Goal: Information Seeking & Learning: Learn about a topic

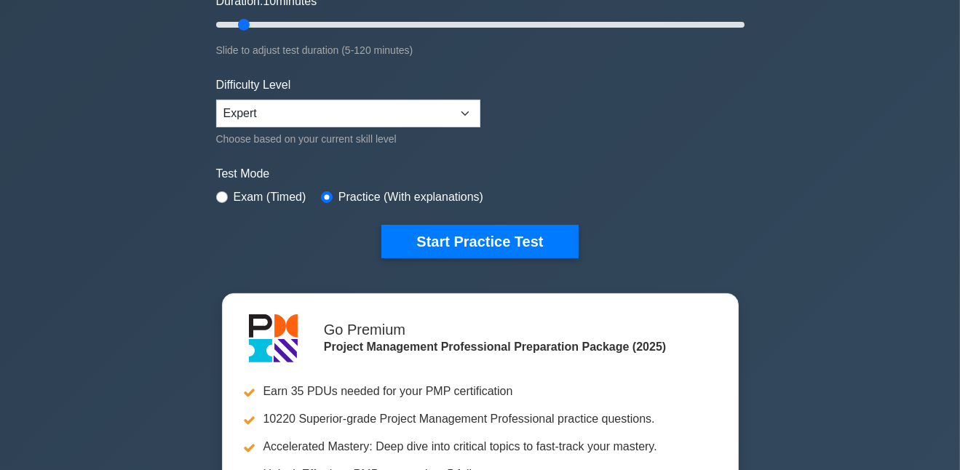
scroll to position [306, 0]
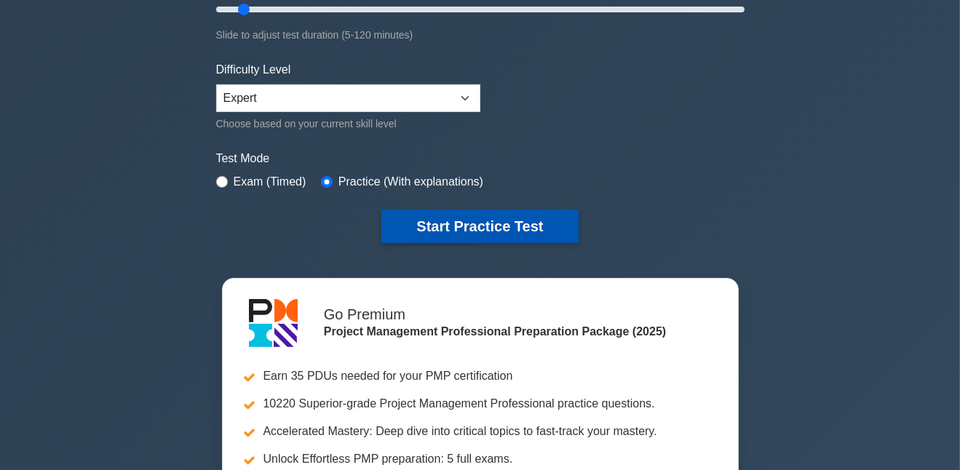
click at [429, 224] on button "Start Practice Test" at bounding box center [479, 226] width 197 height 33
click at [472, 223] on button "Start Practice Test" at bounding box center [479, 226] width 197 height 33
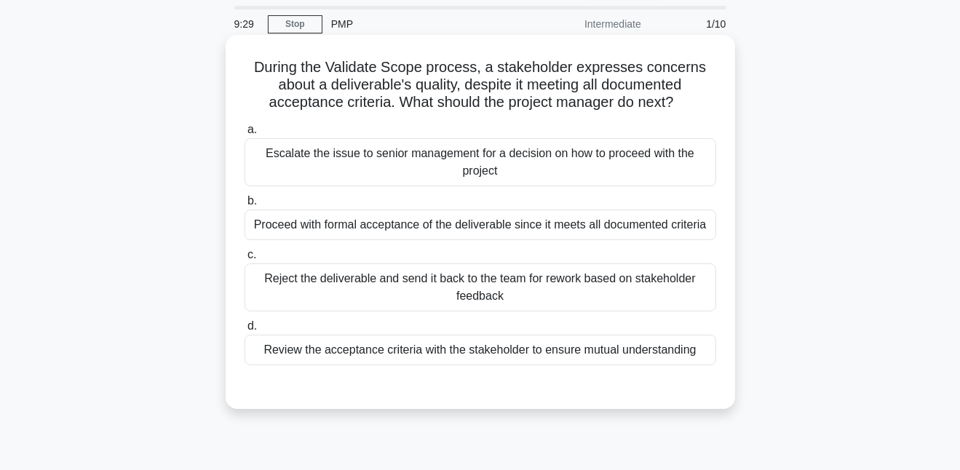
scroll to position [76, 0]
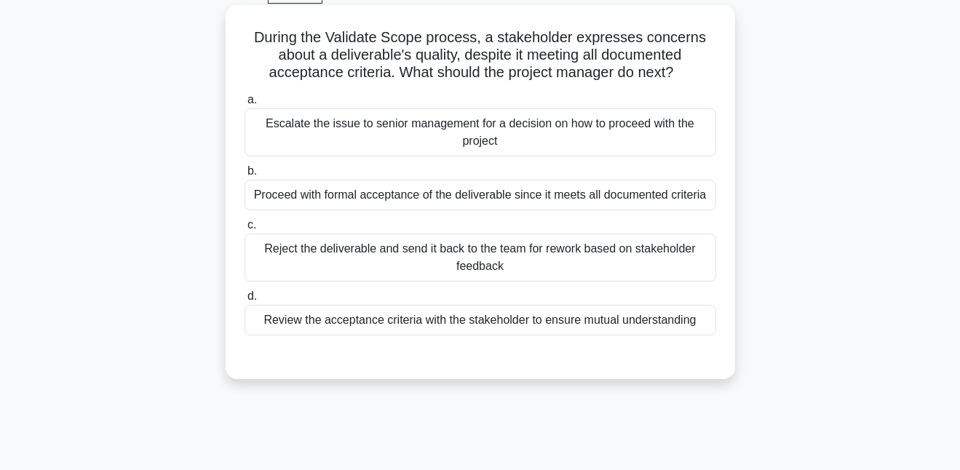
click at [342, 200] on div "Proceed with formal acceptance of the deliverable since it meets all documented…" at bounding box center [481, 195] width 472 height 31
click at [245, 176] on input "b. Proceed with formal acceptance of the deliverable since it meets all documen…" at bounding box center [245, 171] width 0 height 9
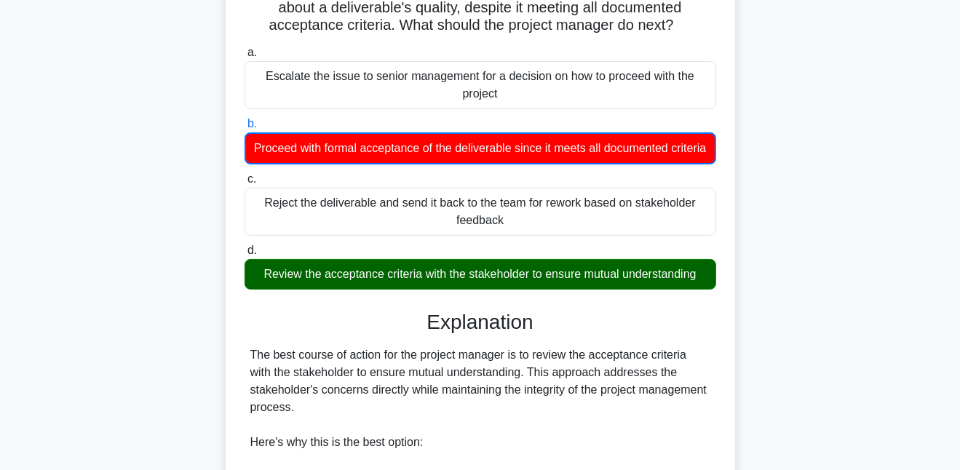
scroll to position [153, 0]
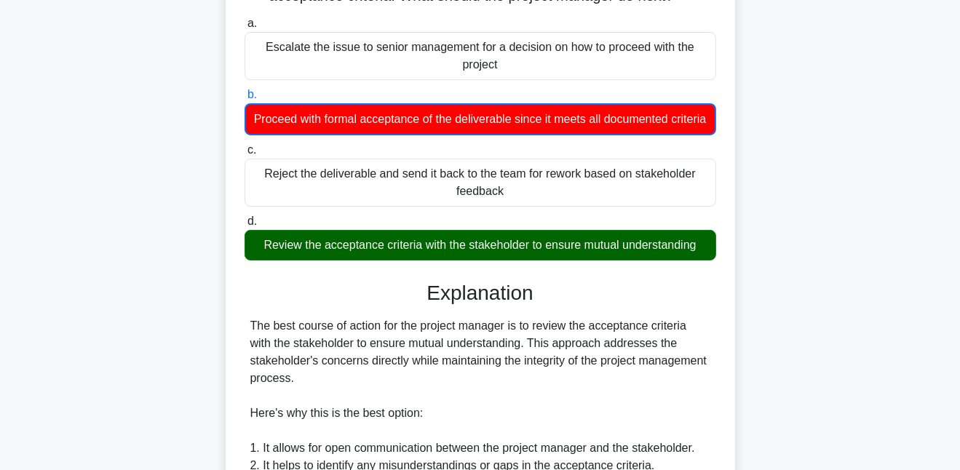
click at [353, 250] on div "Review the acceptance criteria with the stakeholder to ensure mutual understand…" at bounding box center [481, 245] width 472 height 31
click at [245, 226] on input "d. Review the acceptance criteria with the stakeholder to ensure mutual underst…" at bounding box center [245, 221] width 0 height 9
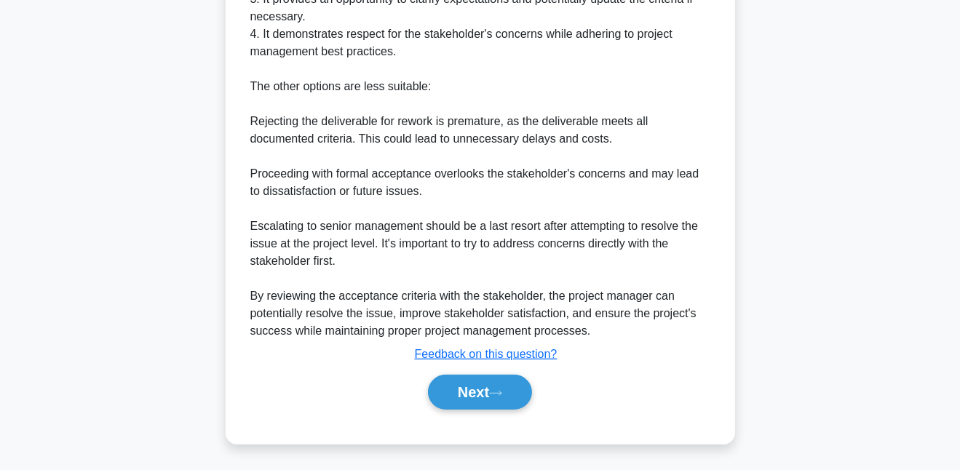
scroll to position [637, 0]
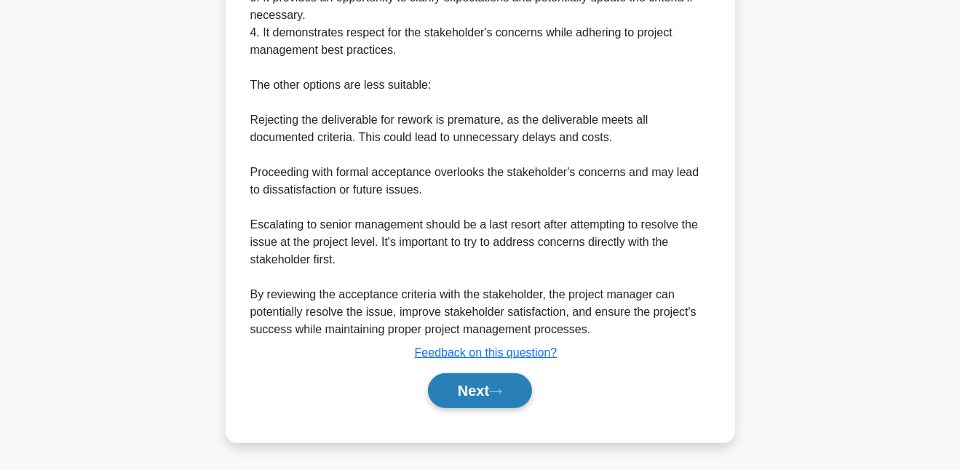
click at [508, 399] on button "Next" at bounding box center [480, 390] width 104 height 35
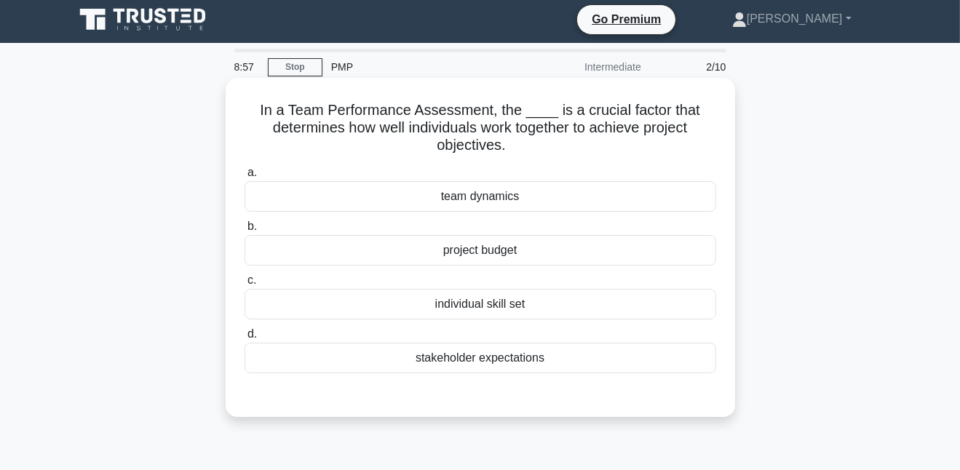
scroll to position [0, 0]
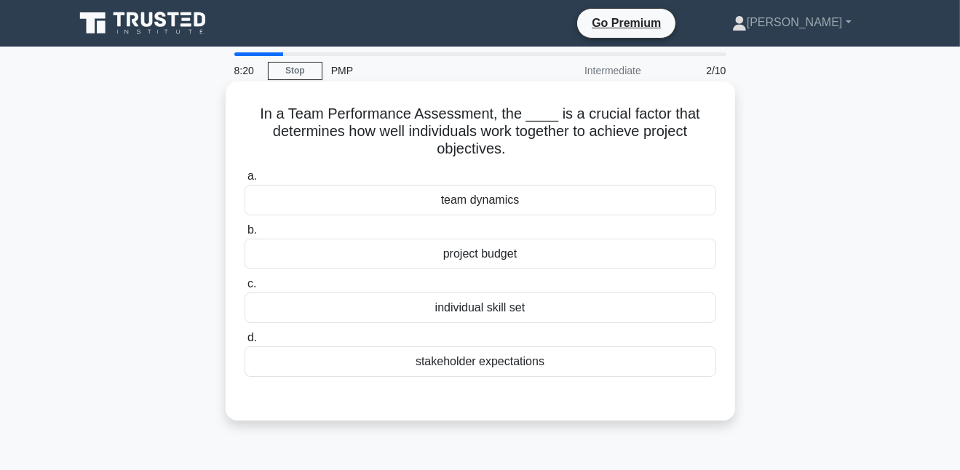
click at [478, 195] on div "team dynamics" at bounding box center [481, 200] width 472 height 31
click at [245, 181] on input "a. team dynamics" at bounding box center [245, 176] width 0 height 9
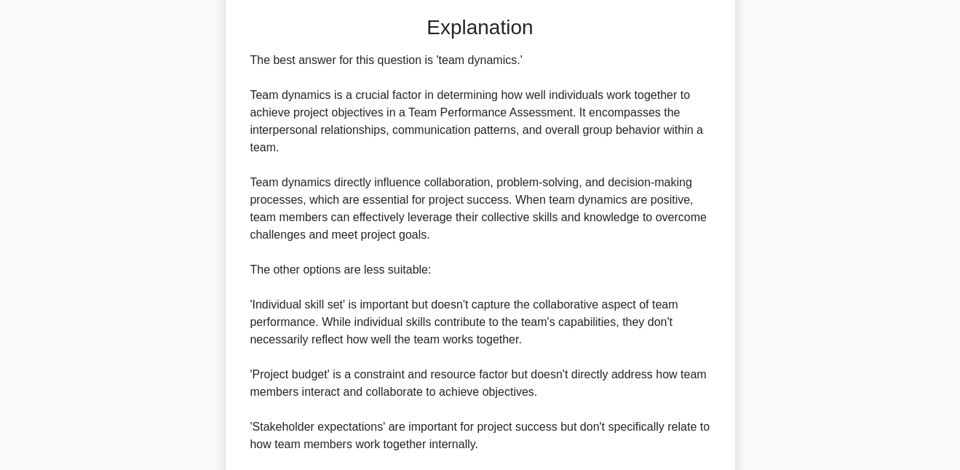
scroll to position [550, 0]
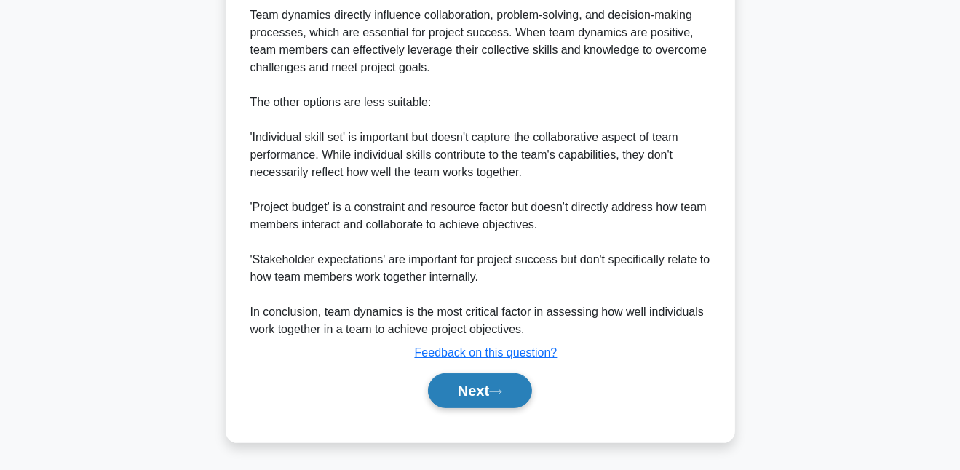
click at [500, 390] on icon at bounding box center [495, 392] width 13 height 8
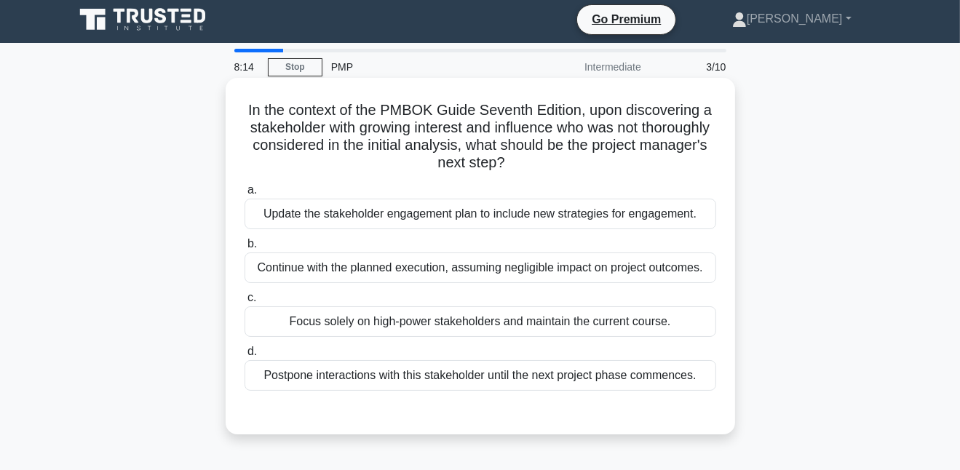
scroll to position [0, 0]
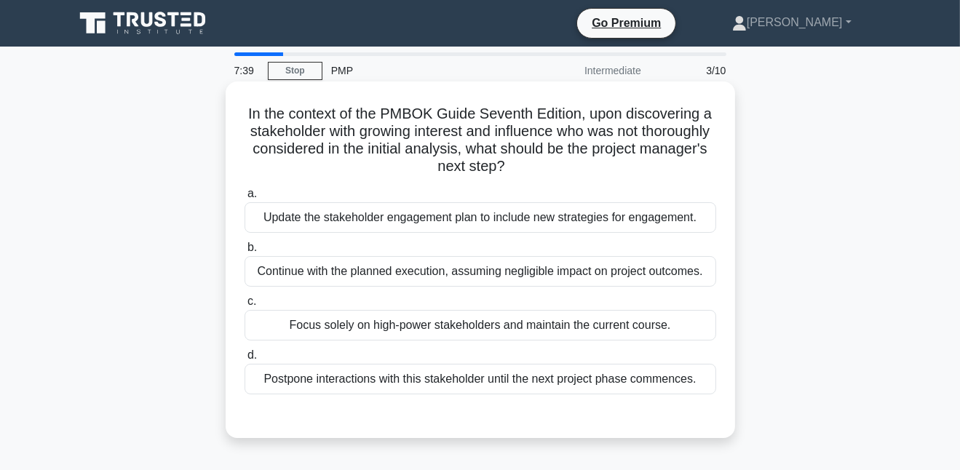
click at [342, 210] on div "Update the stakeholder engagement plan to include new strategies for engagement." at bounding box center [481, 217] width 472 height 31
click at [245, 199] on input "a. Update the stakeholder engagement plan to include new strategies for engagem…" at bounding box center [245, 193] width 0 height 9
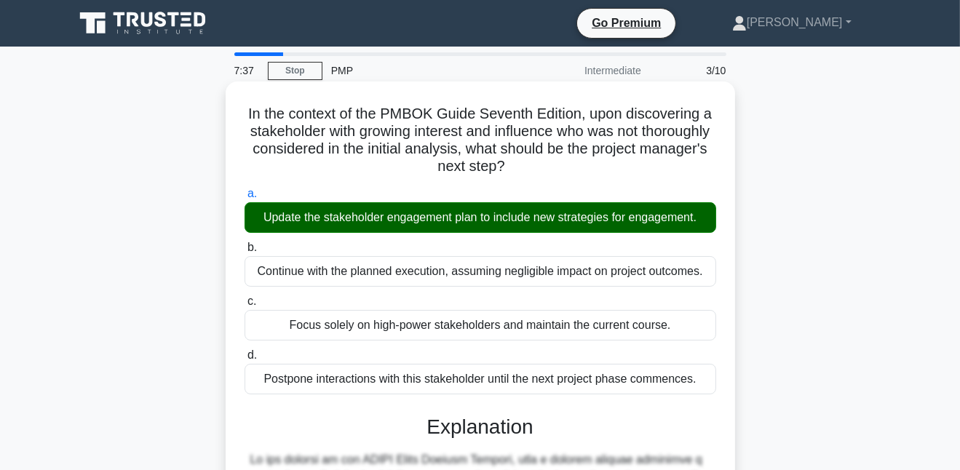
scroll to position [375, 0]
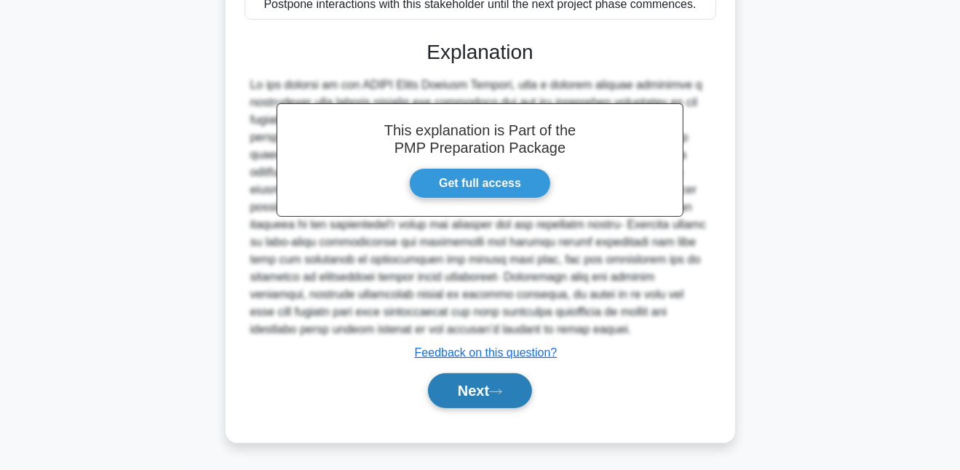
click at [515, 388] on button "Next" at bounding box center [480, 390] width 104 height 35
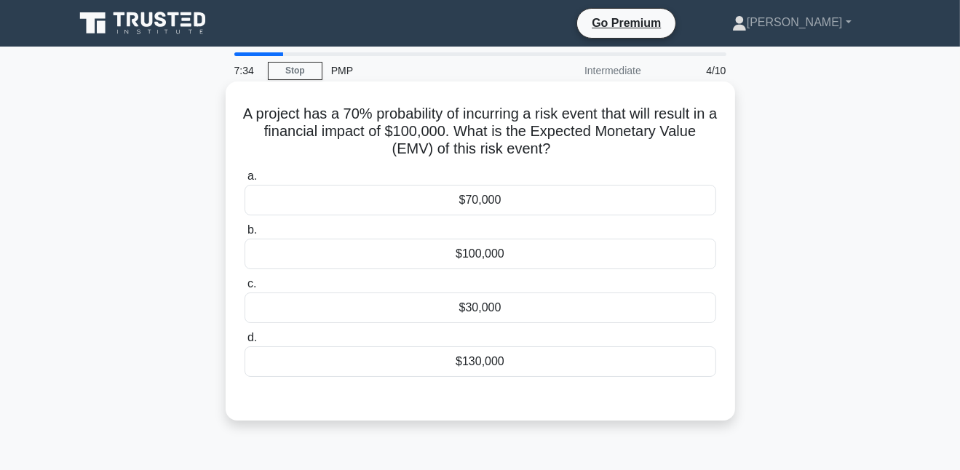
scroll to position [0, 0]
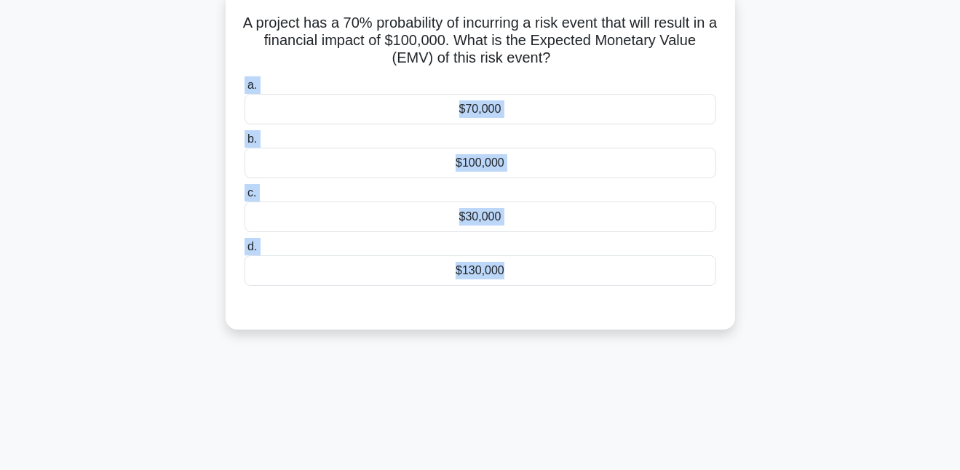
drag, startPoint x: 734, startPoint y: 494, endPoint x: 970, endPoint y: 494, distance: 236.6
click at [960, 470] on html "Go Premium Shahariman Profile" at bounding box center [480, 298] width 960 height 786
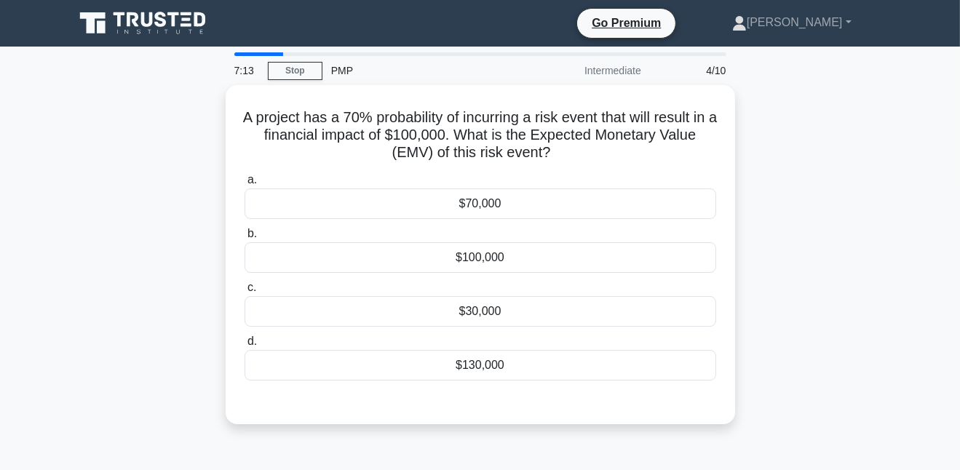
click at [820, 236] on div "A project has a 70% probability of incurring a risk event that will result in a…" at bounding box center [481, 263] width 830 height 357
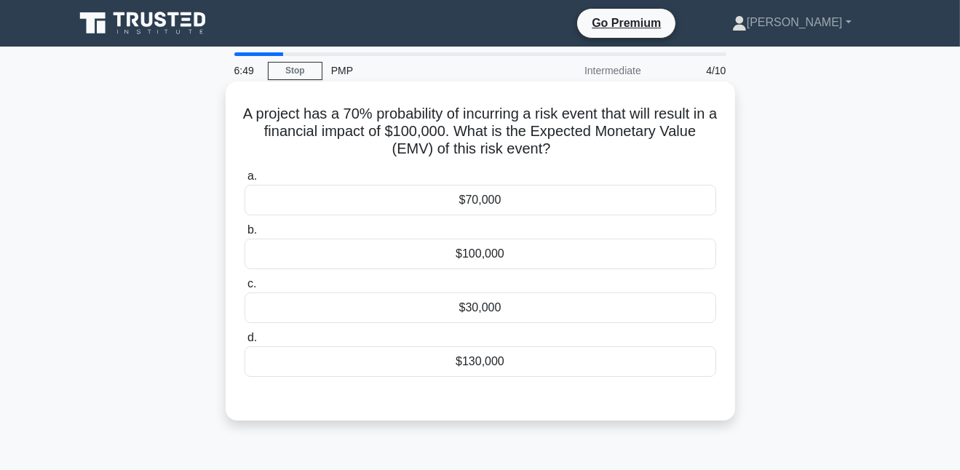
click at [501, 301] on div "$30,000" at bounding box center [481, 308] width 472 height 31
click at [245, 289] on input "c. $30,000" at bounding box center [245, 284] width 0 height 9
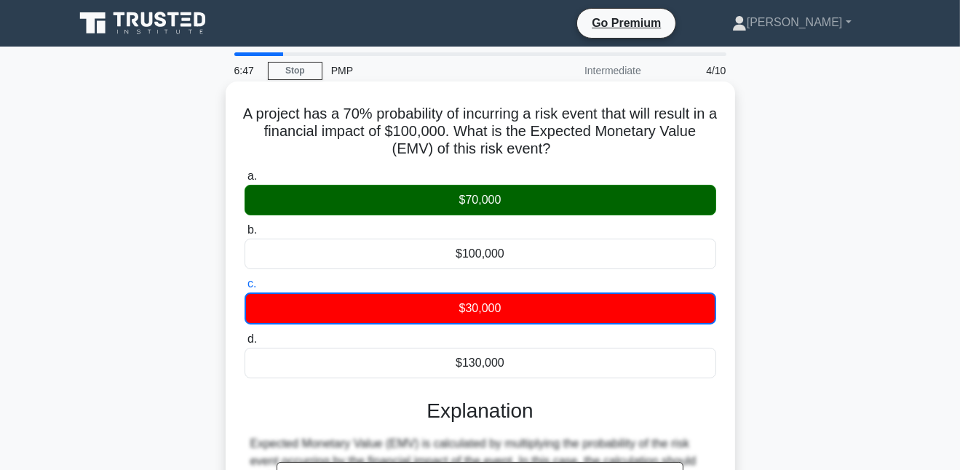
click at [559, 203] on div "$70,000" at bounding box center [481, 200] width 472 height 31
click at [245, 181] on input "a. $70,000" at bounding box center [245, 176] width 0 height 9
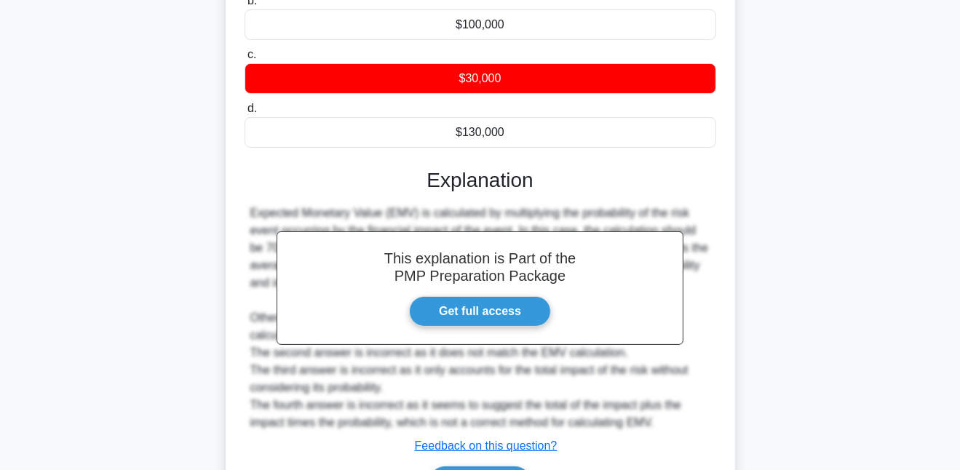
scroll to position [322, 0]
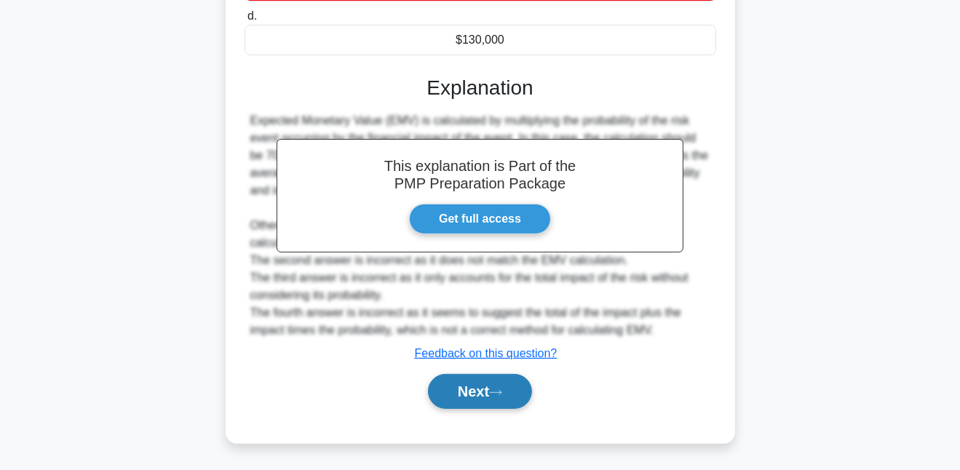
click at [468, 399] on button "Next" at bounding box center [480, 391] width 104 height 35
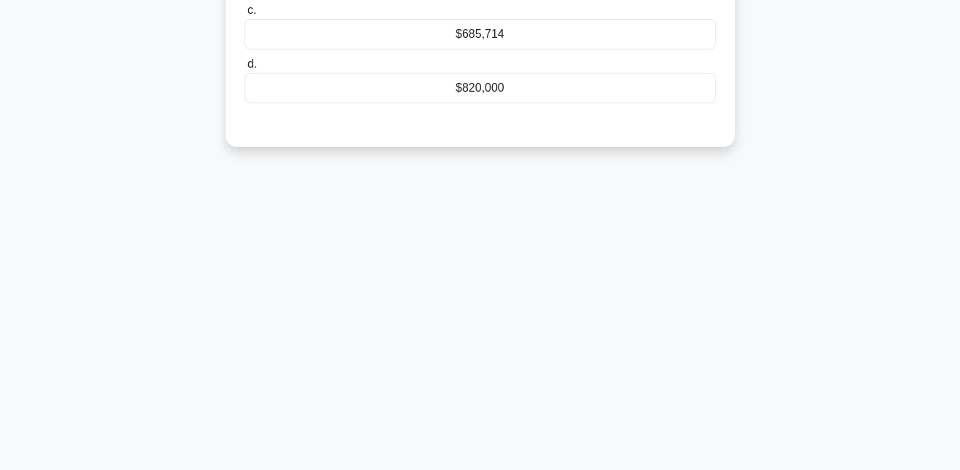
scroll to position [0, 0]
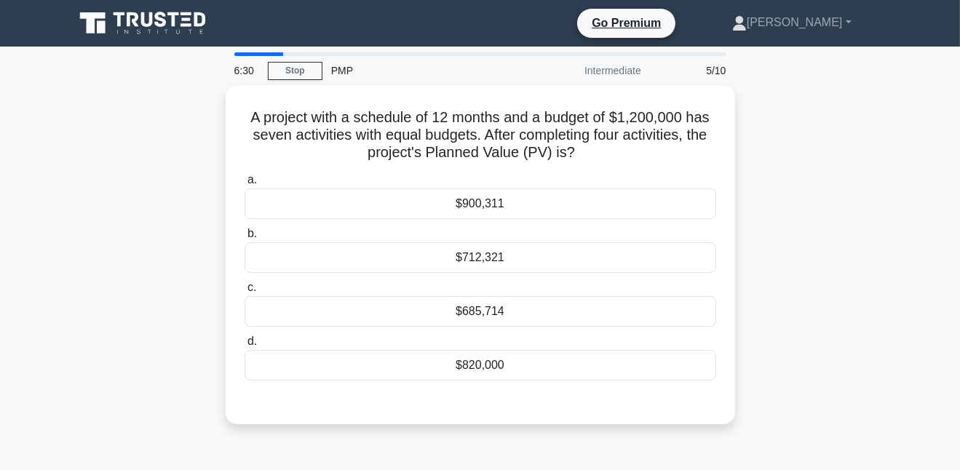
click at [138, 25] on icon at bounding box center [133, 19] width 12 height 15
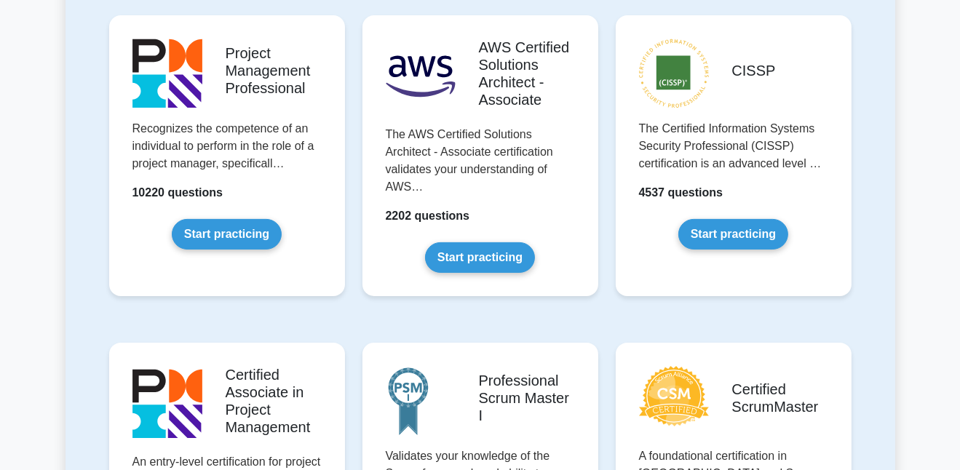
scroll to position [76, 0]
